Goal: Obtain resource: Obtain resource

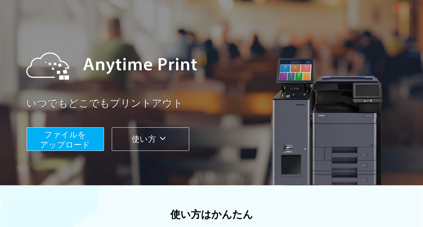
click at [169, 139] on icon at bounding box center [162, 138] width 13 height 10
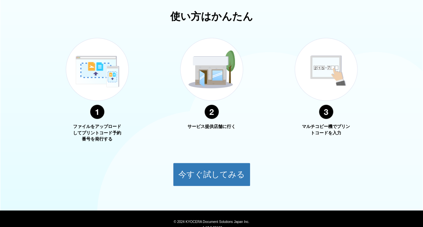
scroll to position [242, 0]
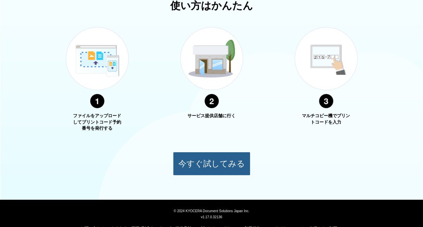
click at [198, 166] on button "今すぐ試してみる" at bounding box center [211, 164] width 77 height 24
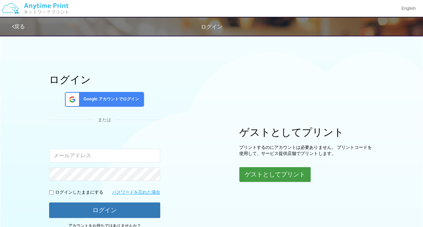
click at [280, 176] on button "ゲストとしてプリント" at bounding box center [274, 174] width 71 height 15
click at [283, 170] on button "ゲストとしてプリント" at bounding box center [274, 174] width 71 height 15
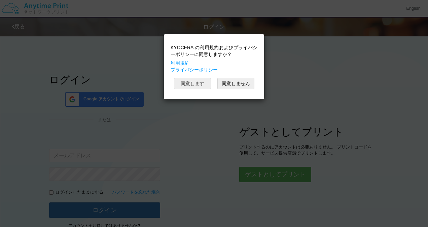
click at [205, 84] on button "同意します" at bounding box center [192, 83] width 37 height 11
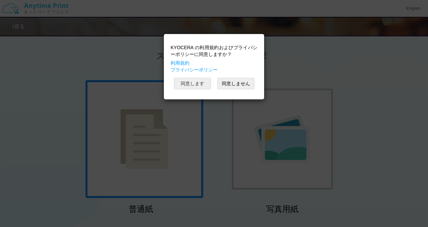
click at [198, 83] on button "同意します" at bounding box center [192, 83] width 37 height 11
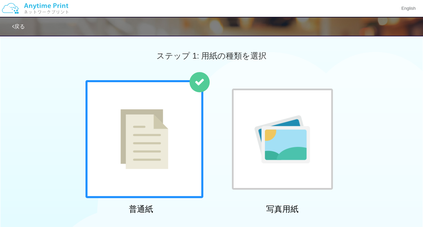
click at [156, 141] on img at bounding box center [145, 139] width 48 height 60
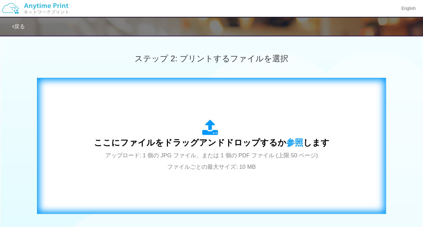
scroll to position [202, 0]
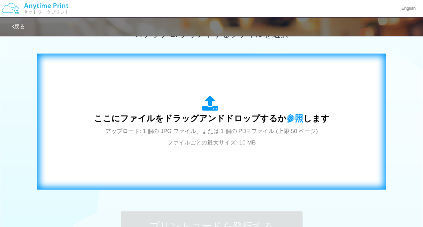
click at [209, 122] on span "ここにファイルをドラッグアンドドロップするか 参照 します" at bounding box center [212, 117] width 236 height 9
click at [216, 126] on div "ここにファイルをドラッグアンドドロップするか 参照 します アップロード: 1 個の JPG ファイル、または 1 個の PDF ファイル (上限 50 ペー…" at bounding box center [212, 121] width 236 height 53
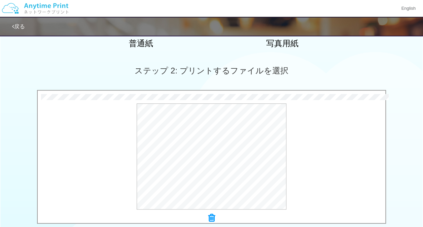
scroll to position [168, 0]
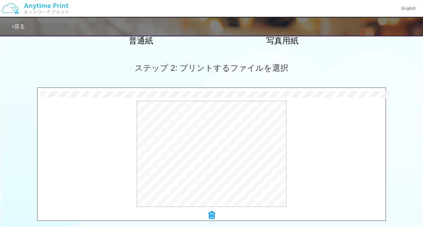
click at [407, 135] on div "74.5 KB 印刷.pdf Check Error × 印刷.pdf プレビュー" at bounding box center [211, 155] width 423 height 137
click at [396, 143] on div "74.5 KB 印刷.pdf Check Error × 印刷.pdf プレビュー" at bounding box center [211, 155] width 423 height 137
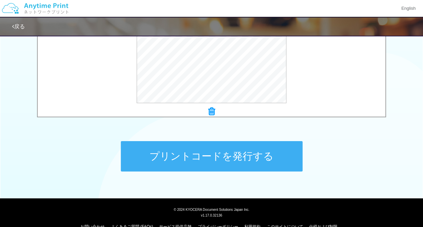
scroll to position [285, 0]
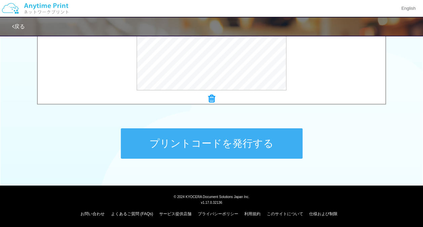
click at [246, 142] on button "プリントコードを発行する" at bounding box center [212, 143] width 182 height 30
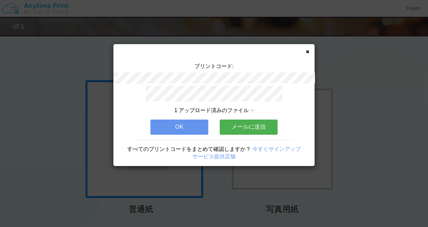
click at [250, 120] on button "メールに送信" at bounding box center [249, 127] width 58 height 15
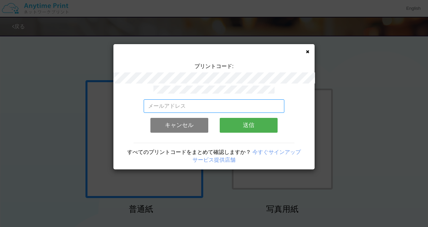
click at [209, 101] on input "email" at bounding box center [214, 105] width 141 height 13
type input "[EMAIL_ADDRESS][DOMAIN_NAME]"
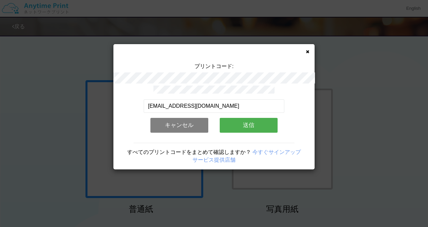
click at [245, 125] on button "送信" at bounding box center [249, 125] width 58 height 15
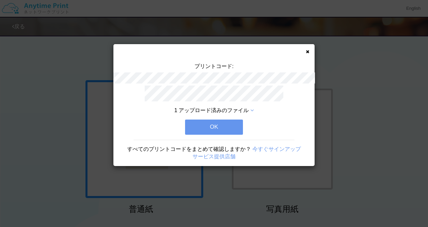
click at [226, 124] on button "OK" at bounding box center [214, 127] width 58 height 15
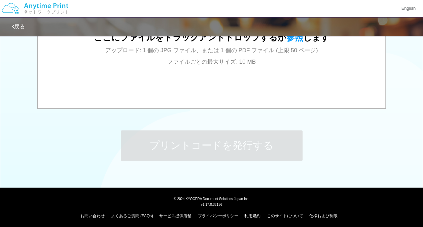
scroll to position [285, 0]
